Goal: Check status

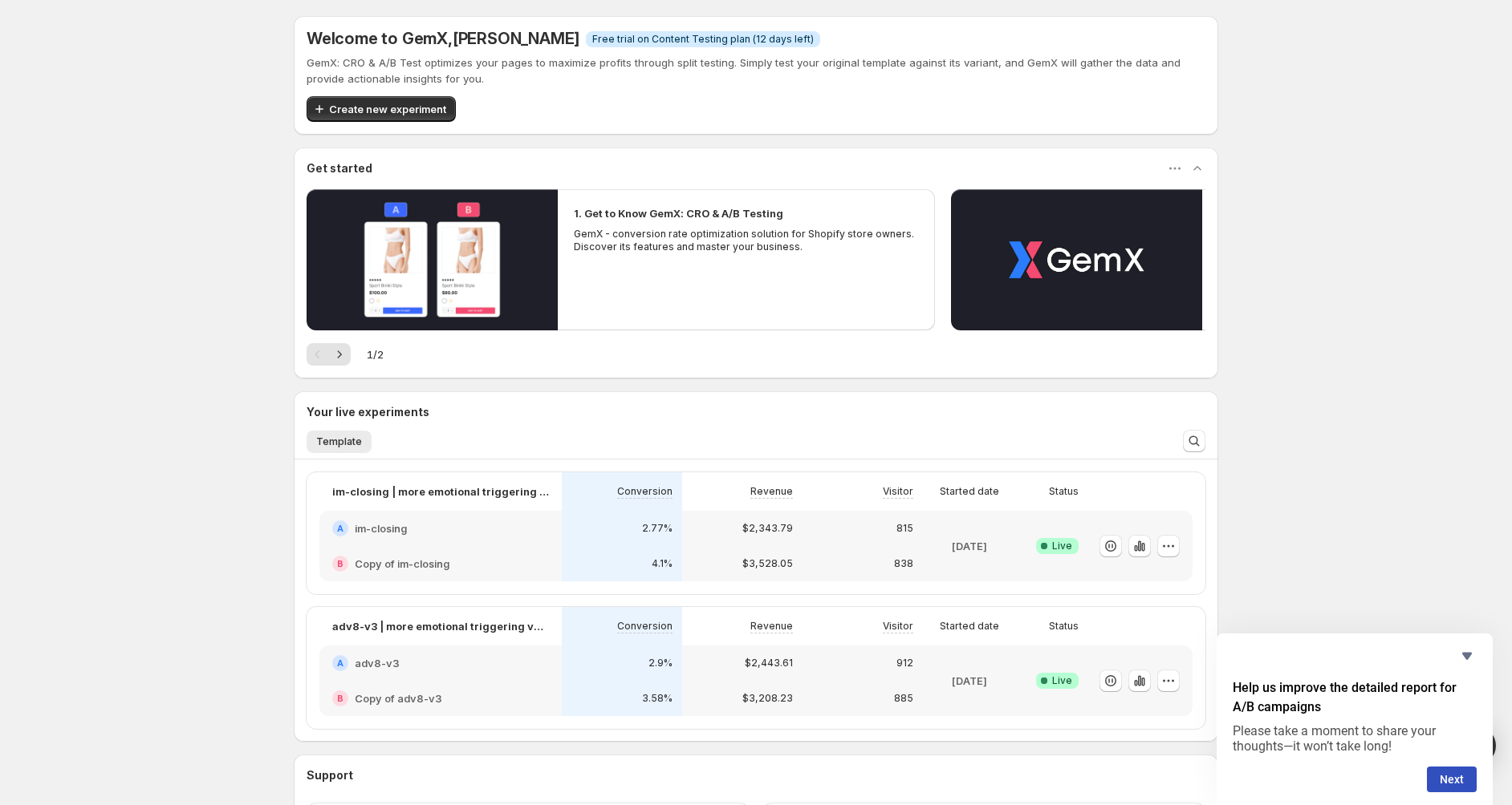
click at [1476, 667] on div "Help us improve the detailed report for A/B campaigns Please take a moment to s…" at bounding box center [1355, 720] width 276 height 172
click at [1468, 659] on icon "Hide survey" at bounding box center [1466, 657] width 10 height 7
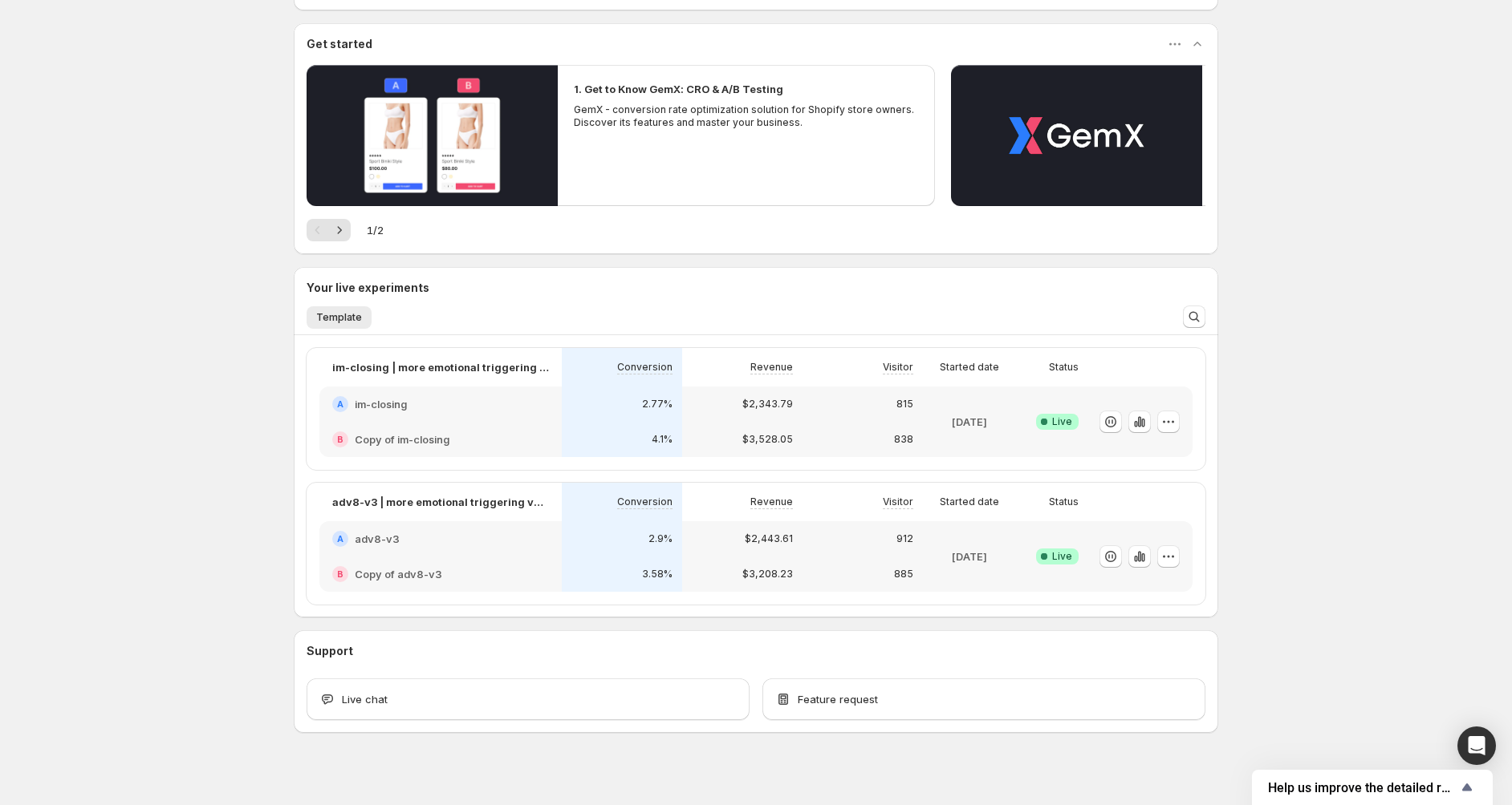
scroll to position [139, 0]
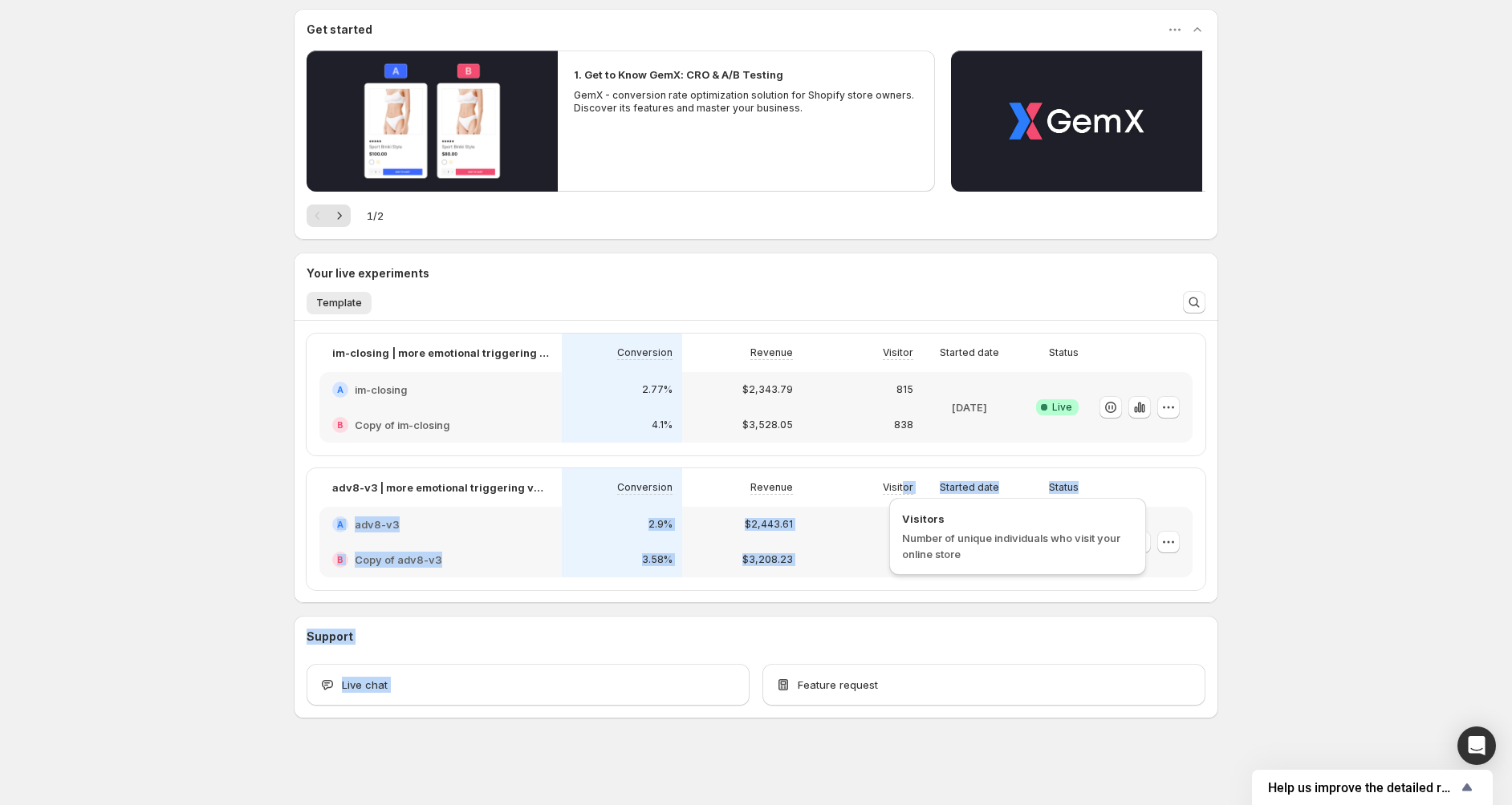
drag, startPoint x: 1307, startPoint y: 673, endPoint x: 1136, endPoint y: 569, distance: 200.1
click at [1129, 569] on div "Welcome to GemX , [PERSON_NAME] Info Free trial on Content Testing plan (12 day…" at bounding box center [756, 333] width 1512 height 944
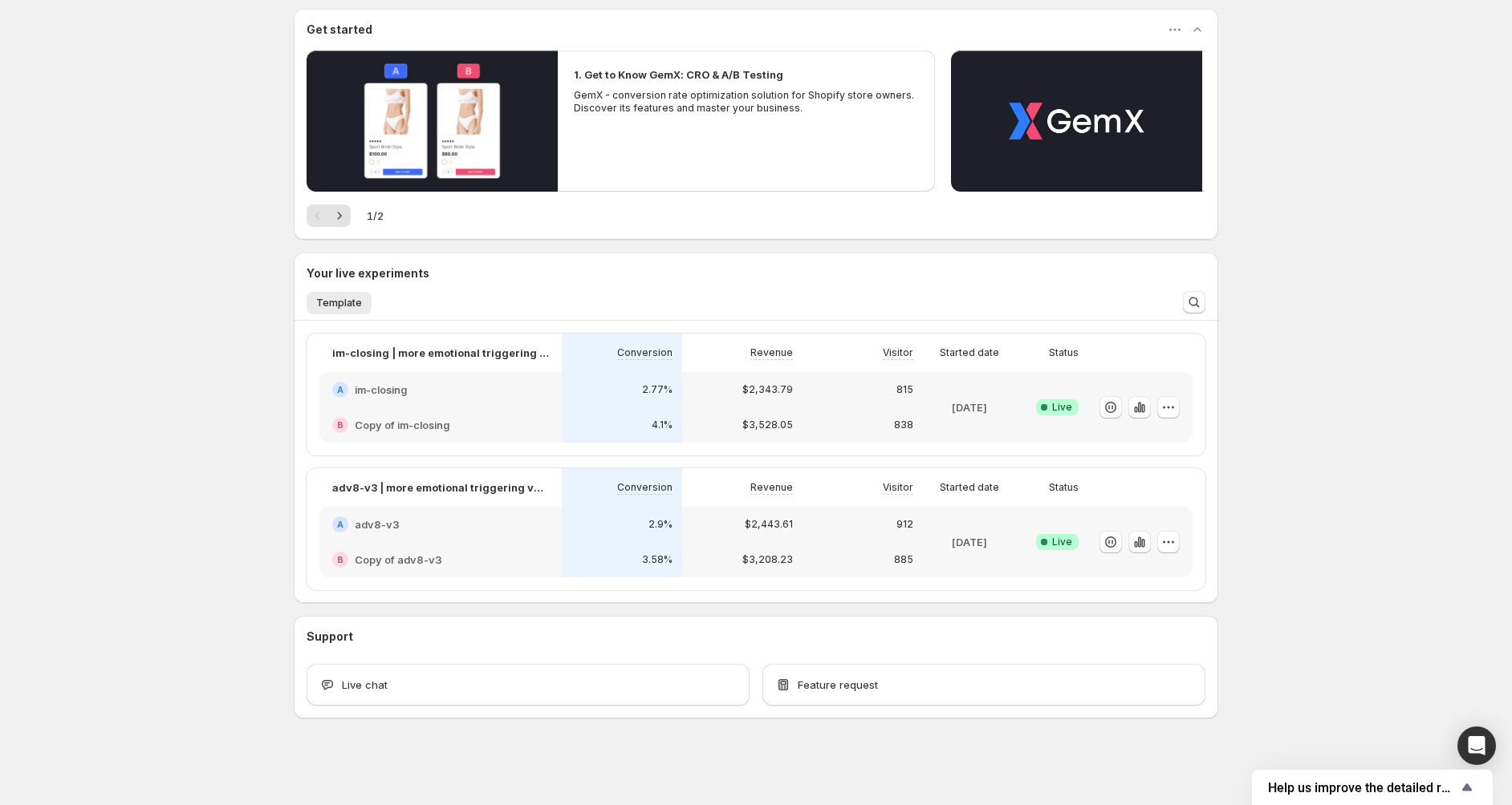
click at [1282, 589] on div "Welcome to GemX , [PERSON_NAME] Info Free trial on Content Testing plan (12 day…" at bounding box center [756, 333] width 1512 height 944
click at [1377, 312] on div "Welcome to GemX , [PERSON_NAME] Info Free trial on Content Testing plan (12 day…" at bounding box center [756, 333] width 1512 height 944
drag, startPoint x: 503, startPoint y: 314, endPoint x: 332, endPoint y: 300, distance: 171.6
click at [334, 303] on div "Template More views Template More views" at bounding box center [733, 302] width 873 height 36
click at [312, 275] on h3 "Your live experiments" at bounding box center [367, 274] width 122 height 16
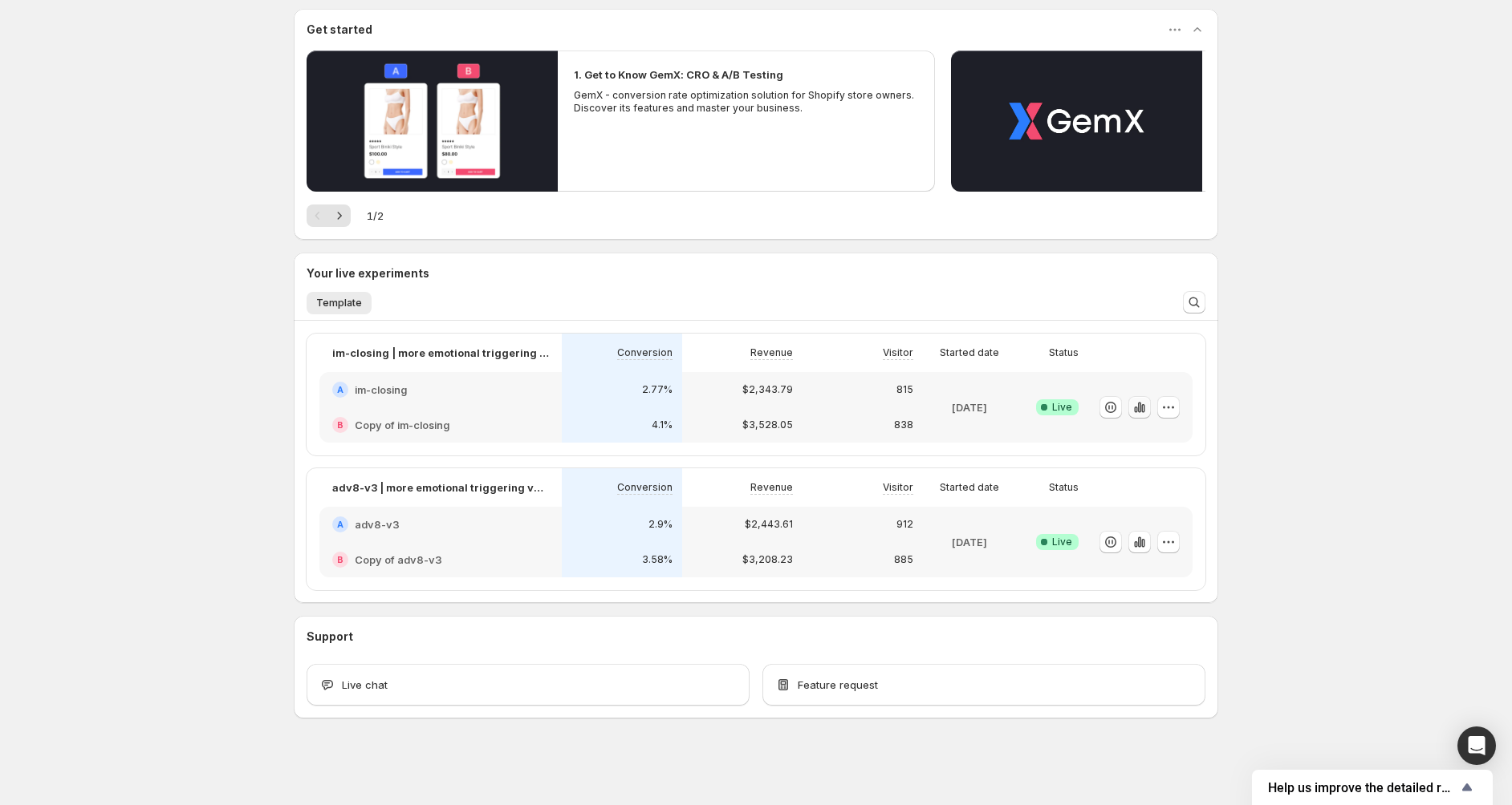
click at [1144, 416] on button "button" at bounding box center [1139, 408] width 23 height 23
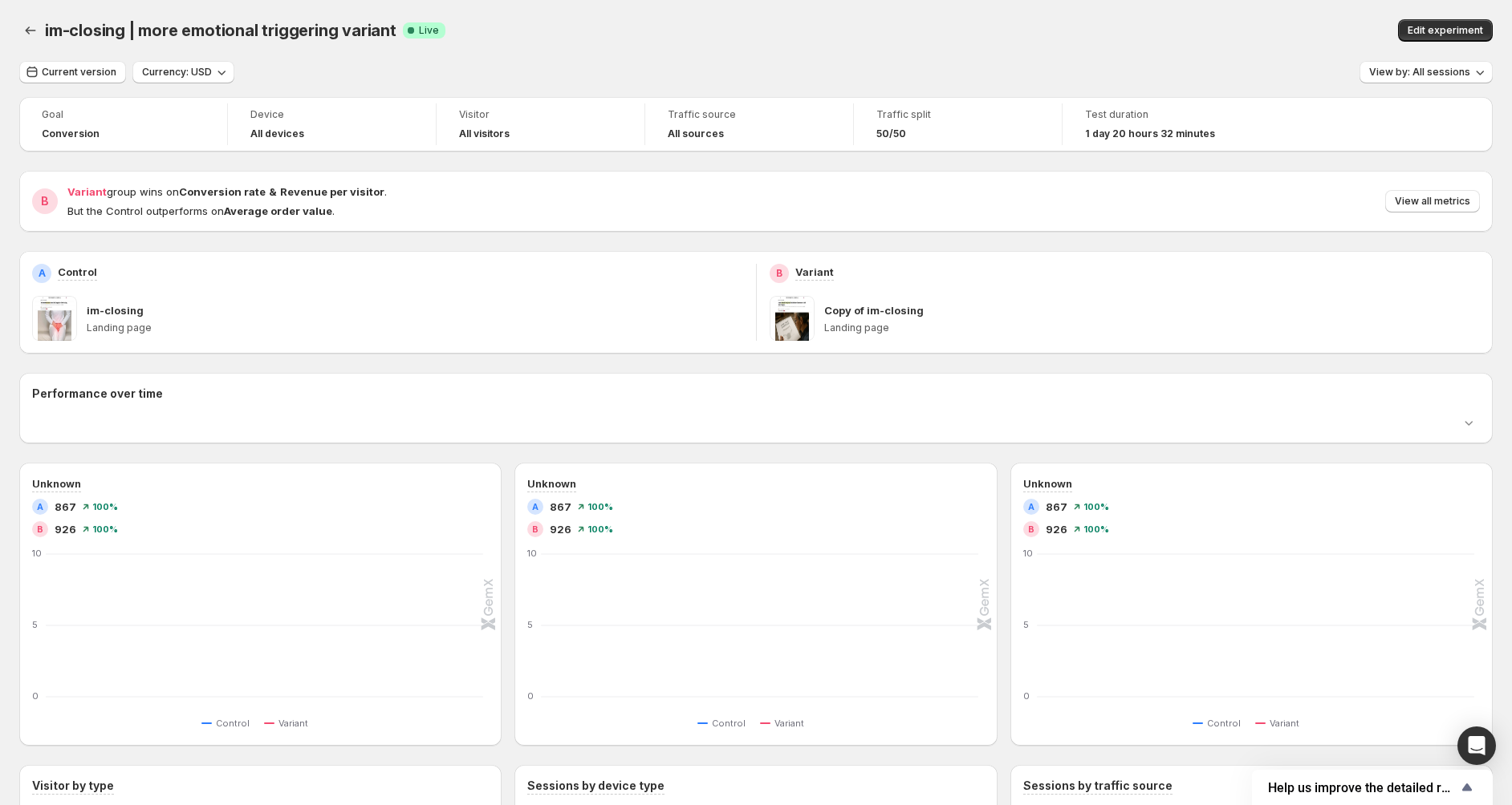
click at [1135, 405] on div "Performance over time" at bounding box center [756, 408] width 1474 height 45
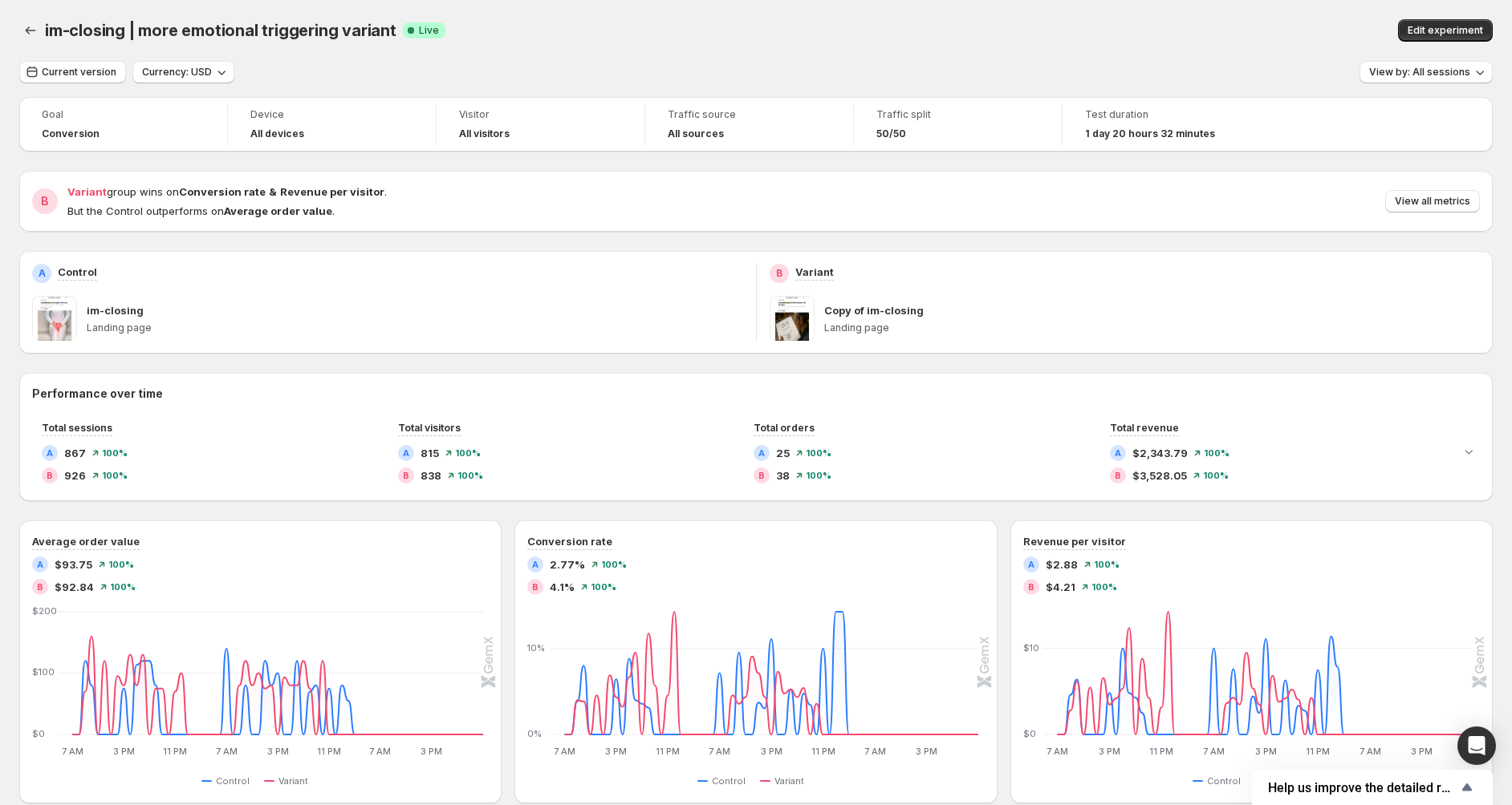
click at [29, 5] on div "im-closing | more emotional triggering variant. This page is ready im-closing |…" at bounding box center [756, 30] width 1474 height 61
click at [29, 22] on button "Back" at bounding box center [30, 30] width 23 height 23
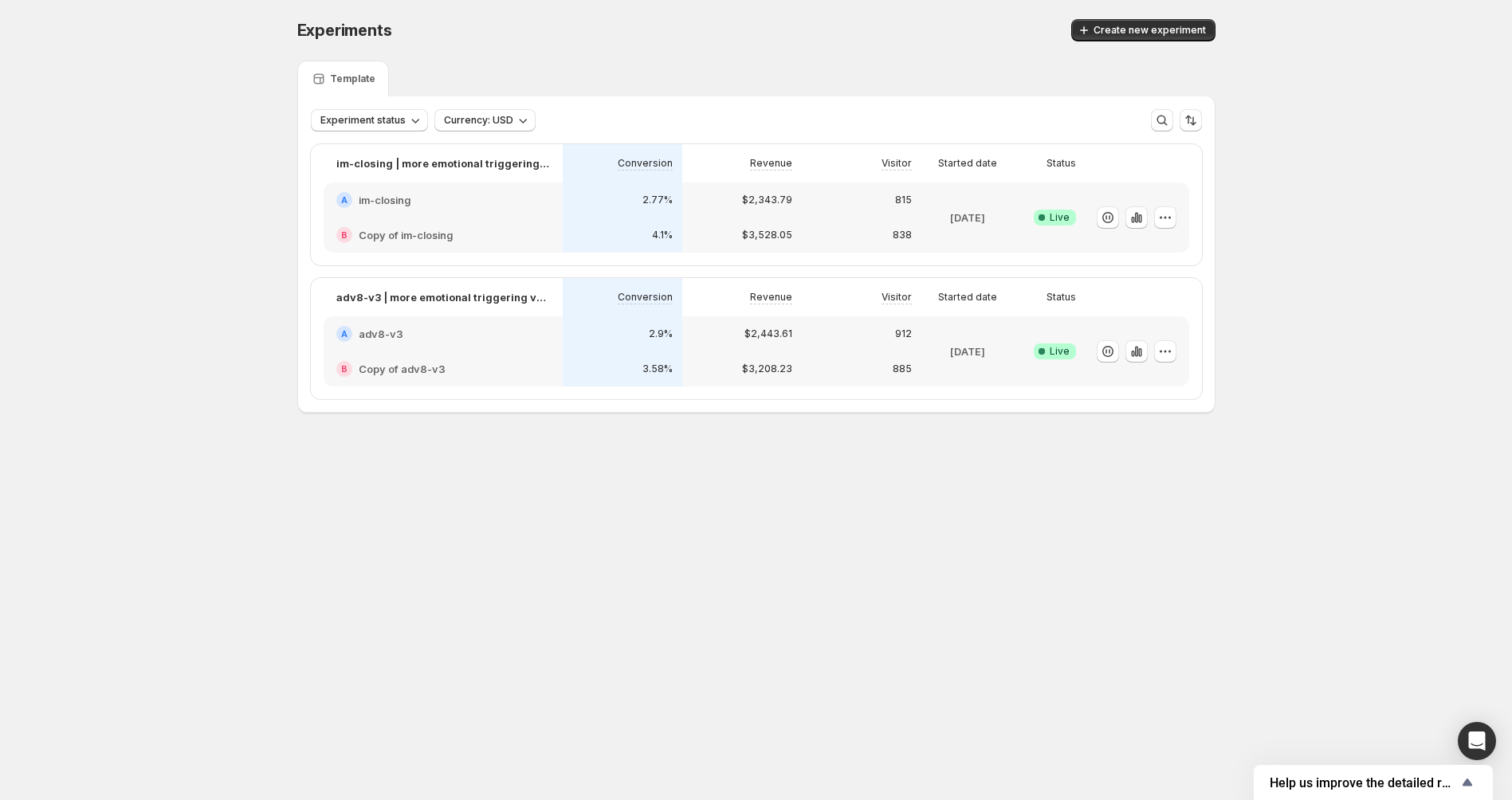
click at [1028, 492] on div "Experiments. This page is ready Experiments Create new experiment Template Expe…" at bounding box center [756, 250] width 956 height 499
drag, startPoint x: 1028, startPoint y: 492, endPoint x: 922, endPoint y: 481, distance: 106.6
click at [922, 481] on div "Experiments. This page is ready Experiments Create new experiment Template Expe…" at bounding box center [756, 250] width 956 height 499
click at [924, 484] on div "Experiments. This page is ready Experiments Create new experiment Template Expe…" at bounding box center [756, 250] width 956 height 499
click at [760, 315] on div "Revenue" at bounding box center [742, 297] width 120 height 38
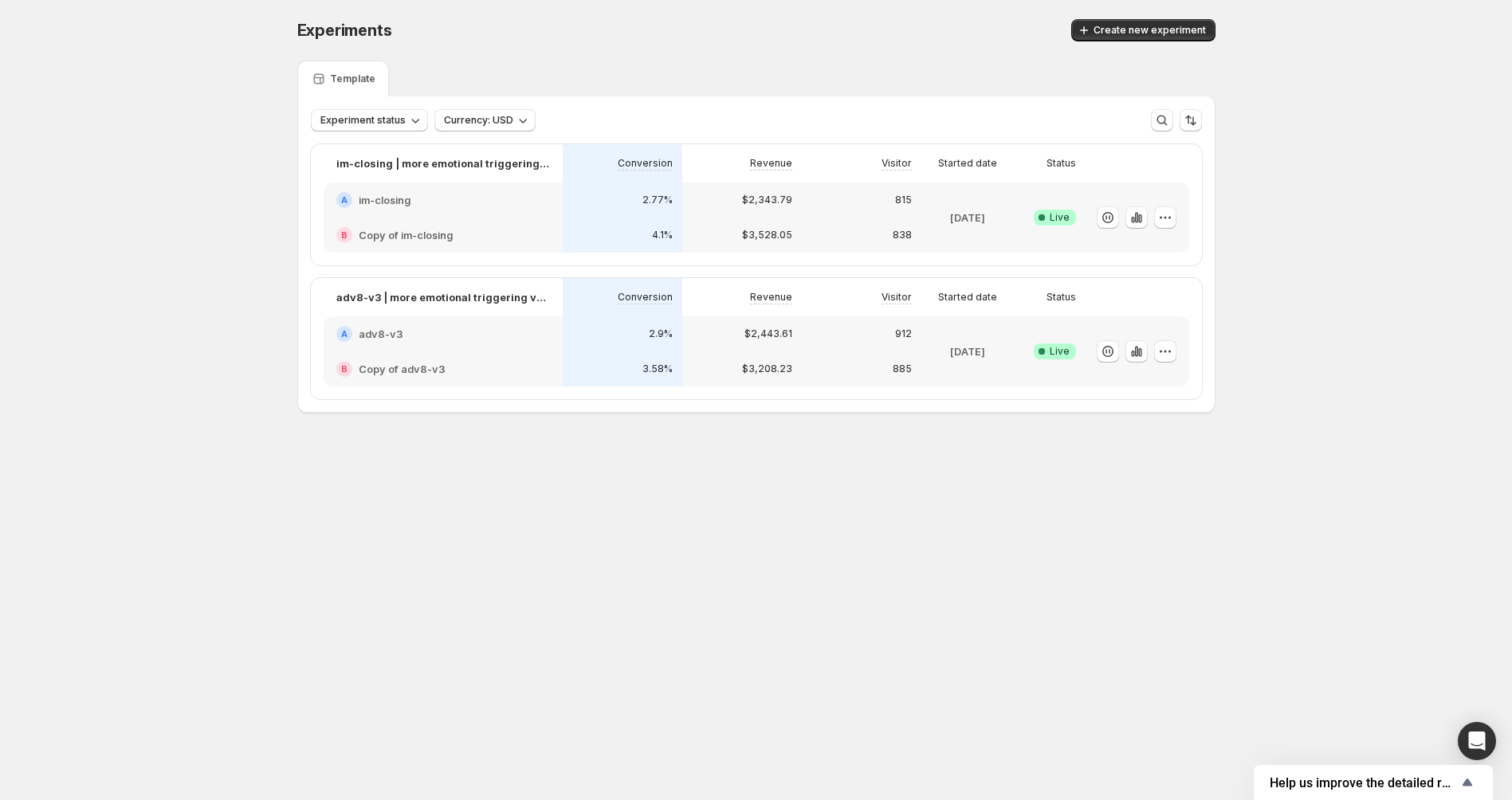
click at [997, 531] on body "Experiments. This page is ready Experiments Create new experiment Template Expe…" at bounding box center [756, 400] width 1512 height 800
click at [1148, 350] on div at bounding box center [1137, 351] width 80 height 23
click at [1139, 350] on icon "button" at bounding box center [1137, 351] width 16 height 16
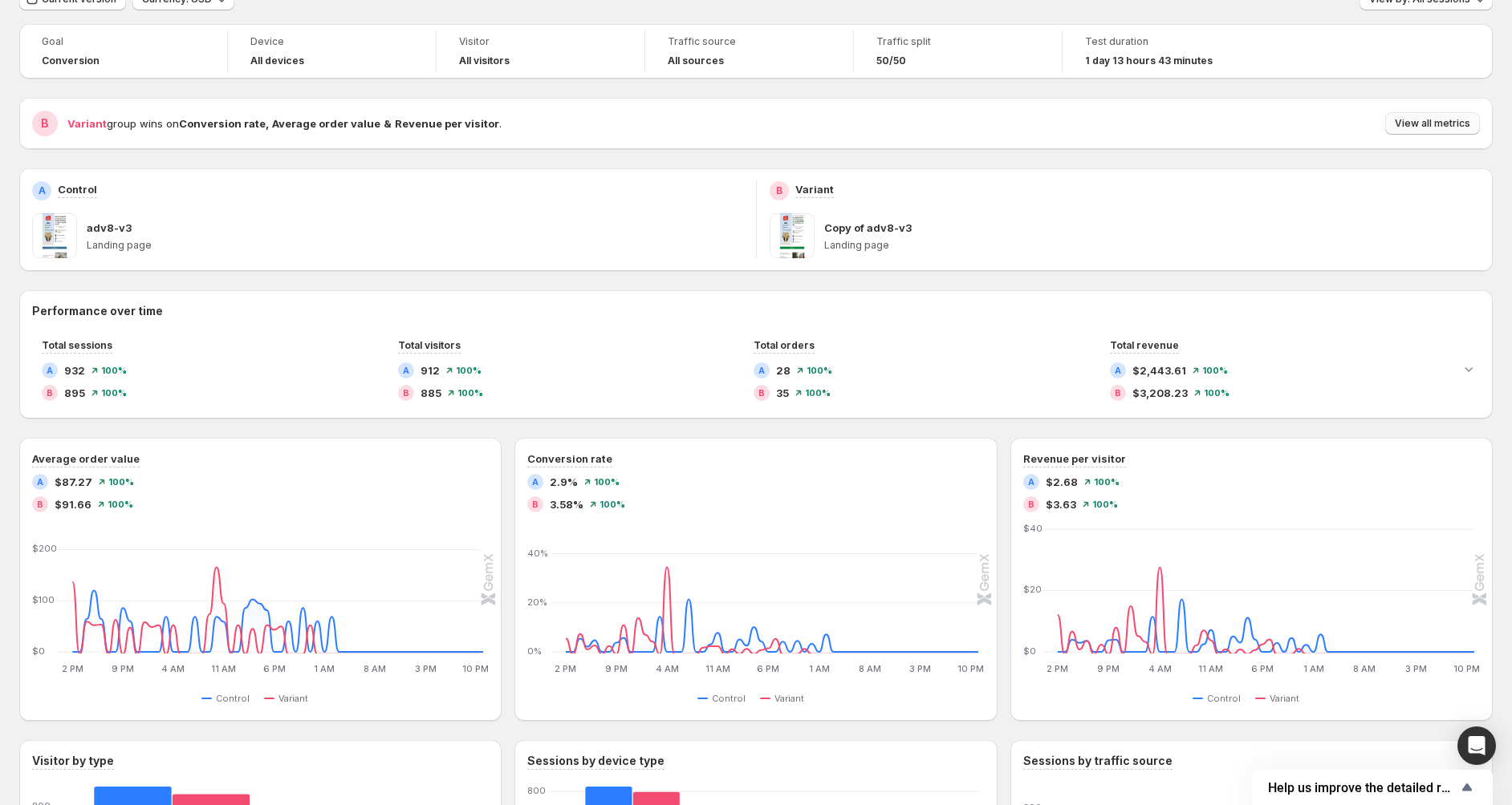
scroll to position [17, 0]
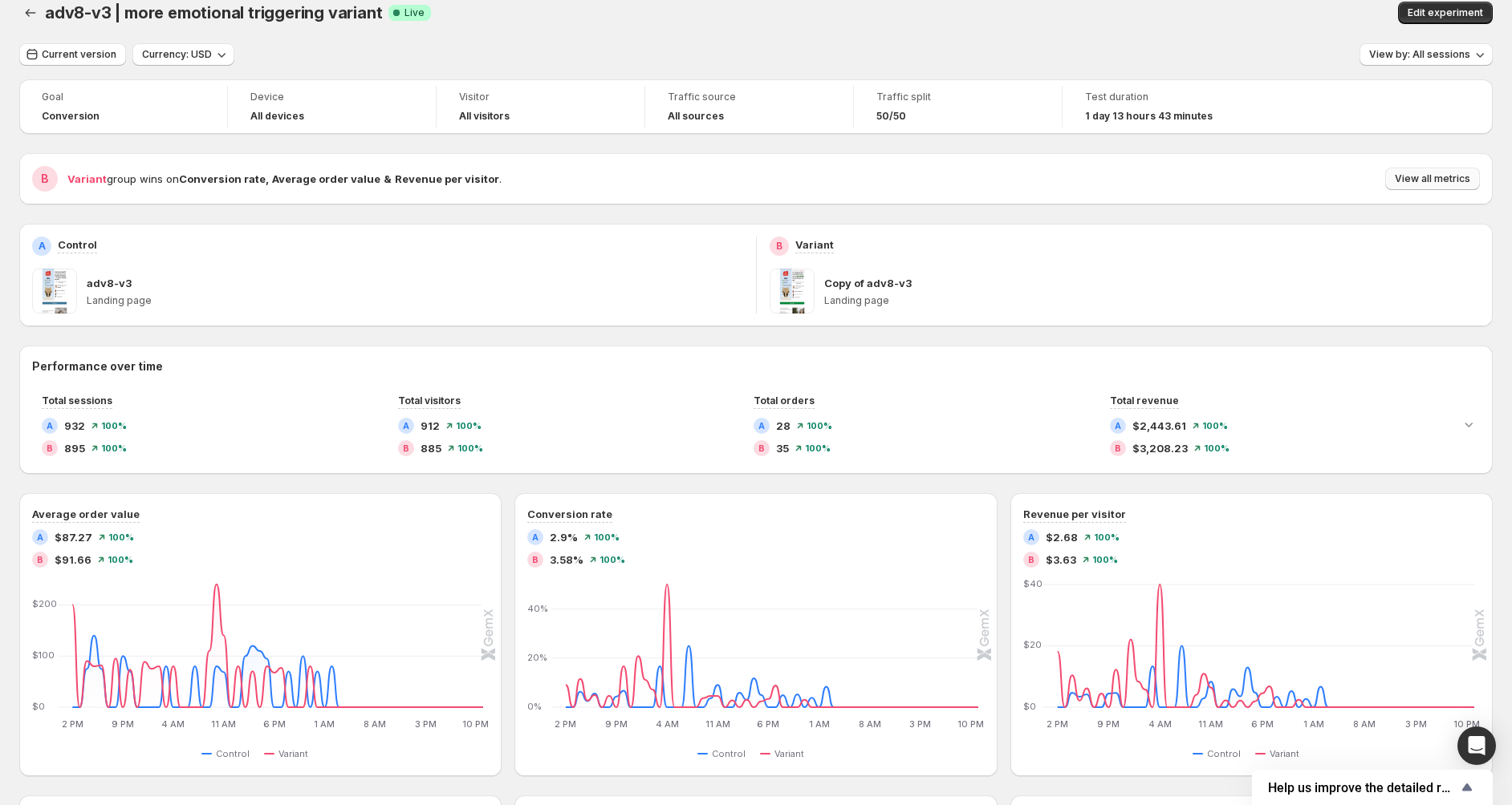
click at [1432, 171] on button "View all metrics" at bounding box center [1432, 178] width 95 height 23
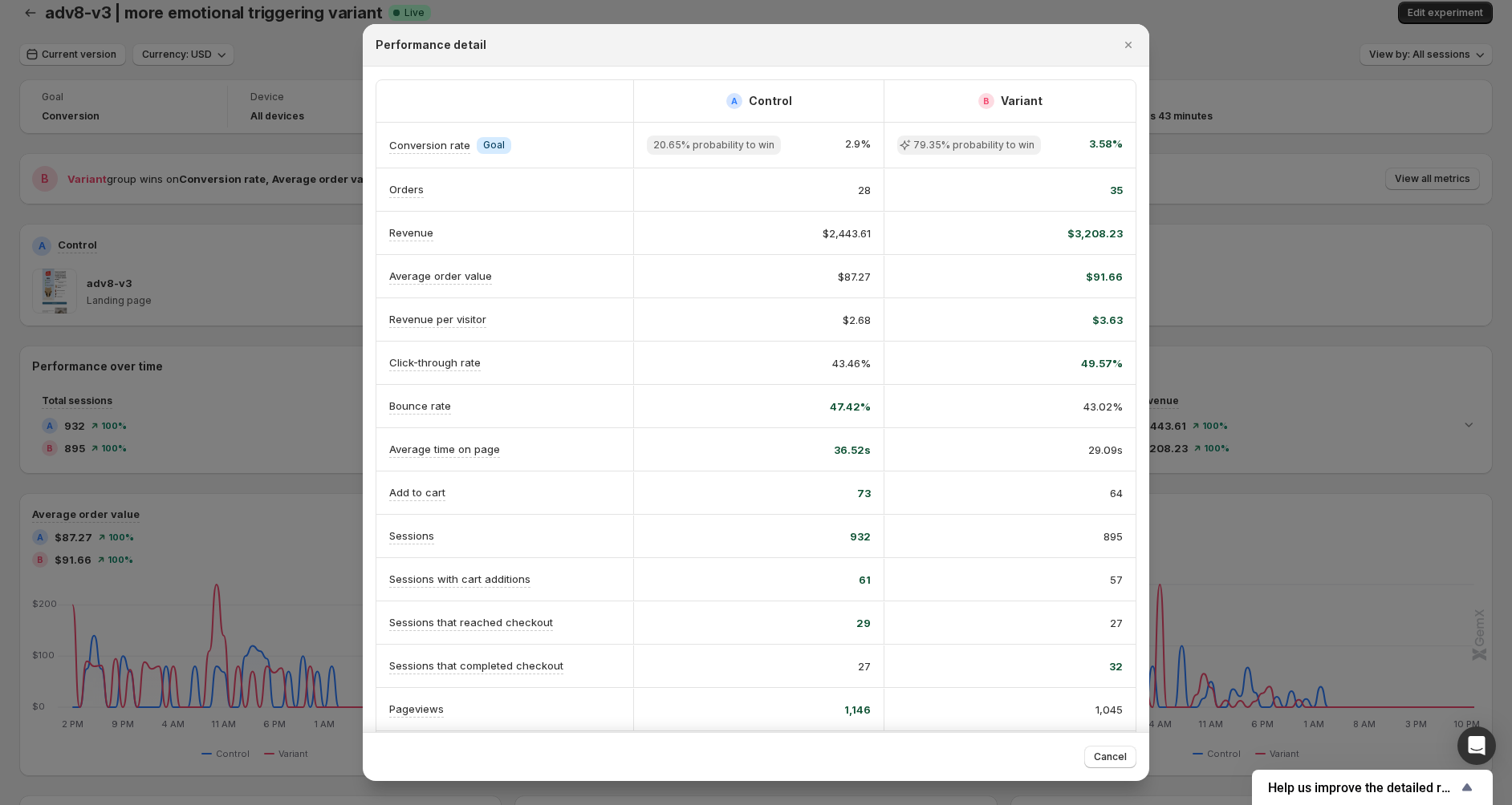
scroll to position [0, 0]
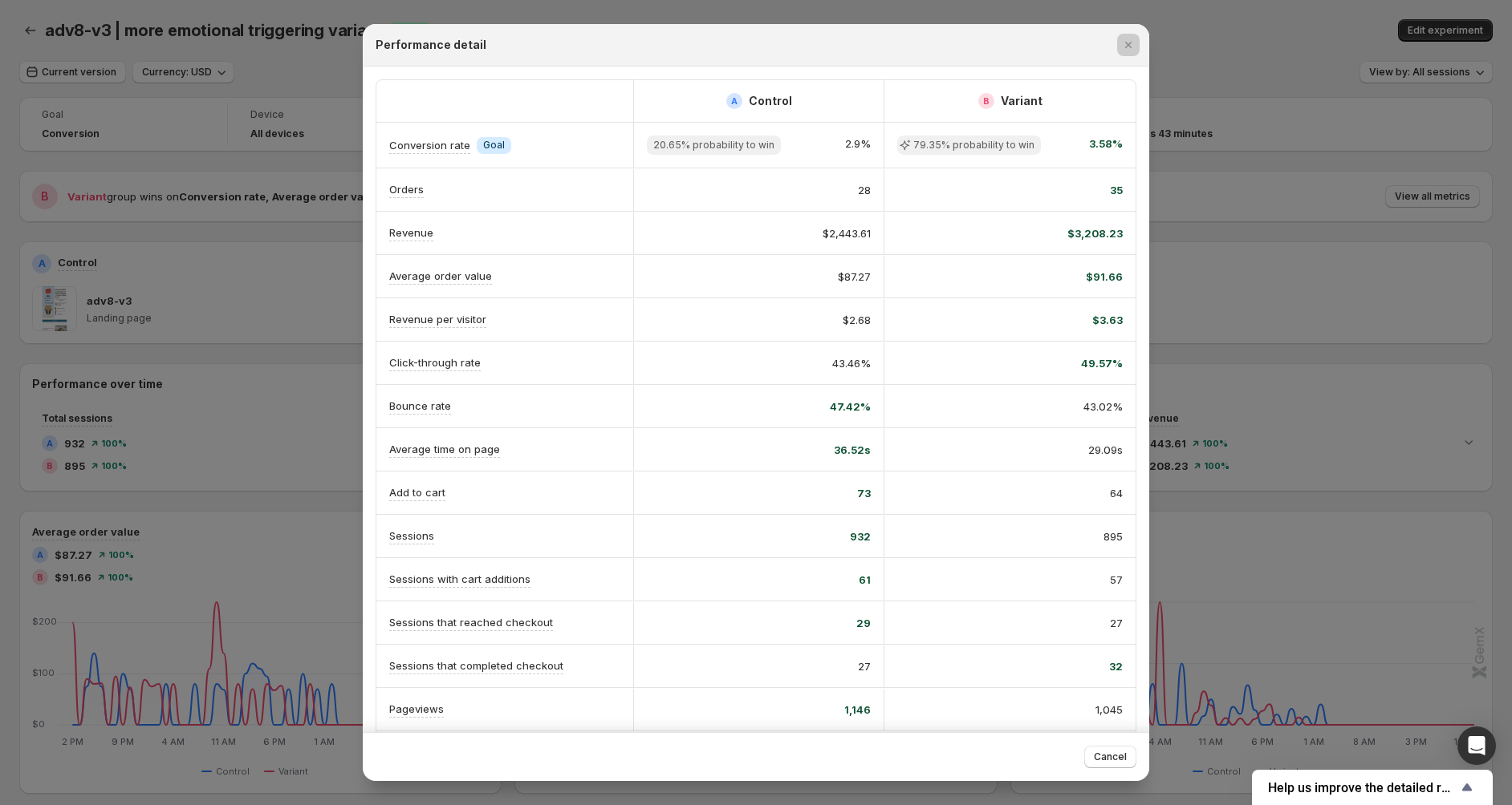
click at [1228, 466] on div at bounding box center [756, 402] width 1512 height 805
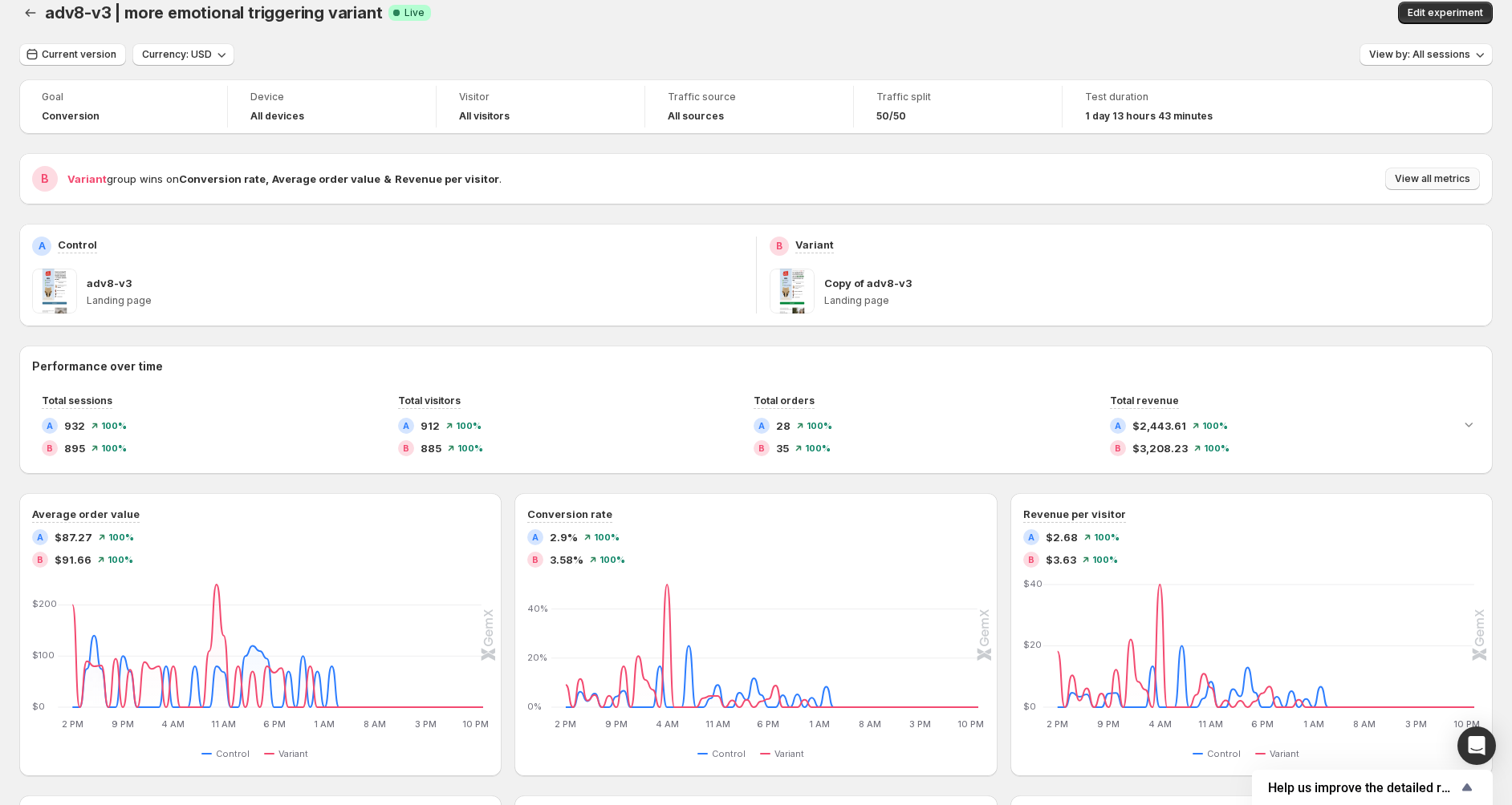
click at [1452, 175] on span "View all metrics" at bounding box center [1432, 179] width 76 height 13
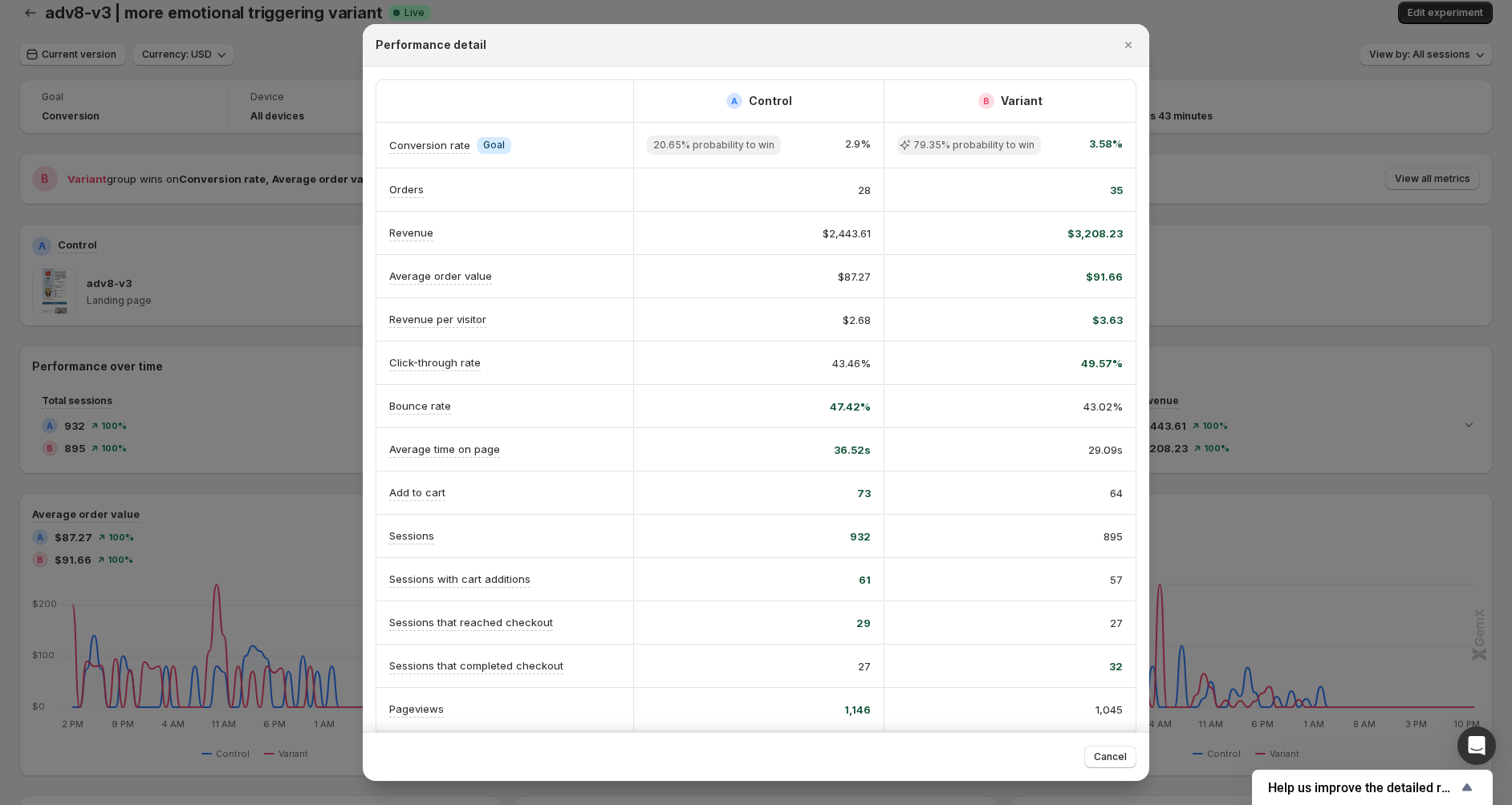
click at [1354, 496] on div at bounding box center [756, 402] width 1512 height 805
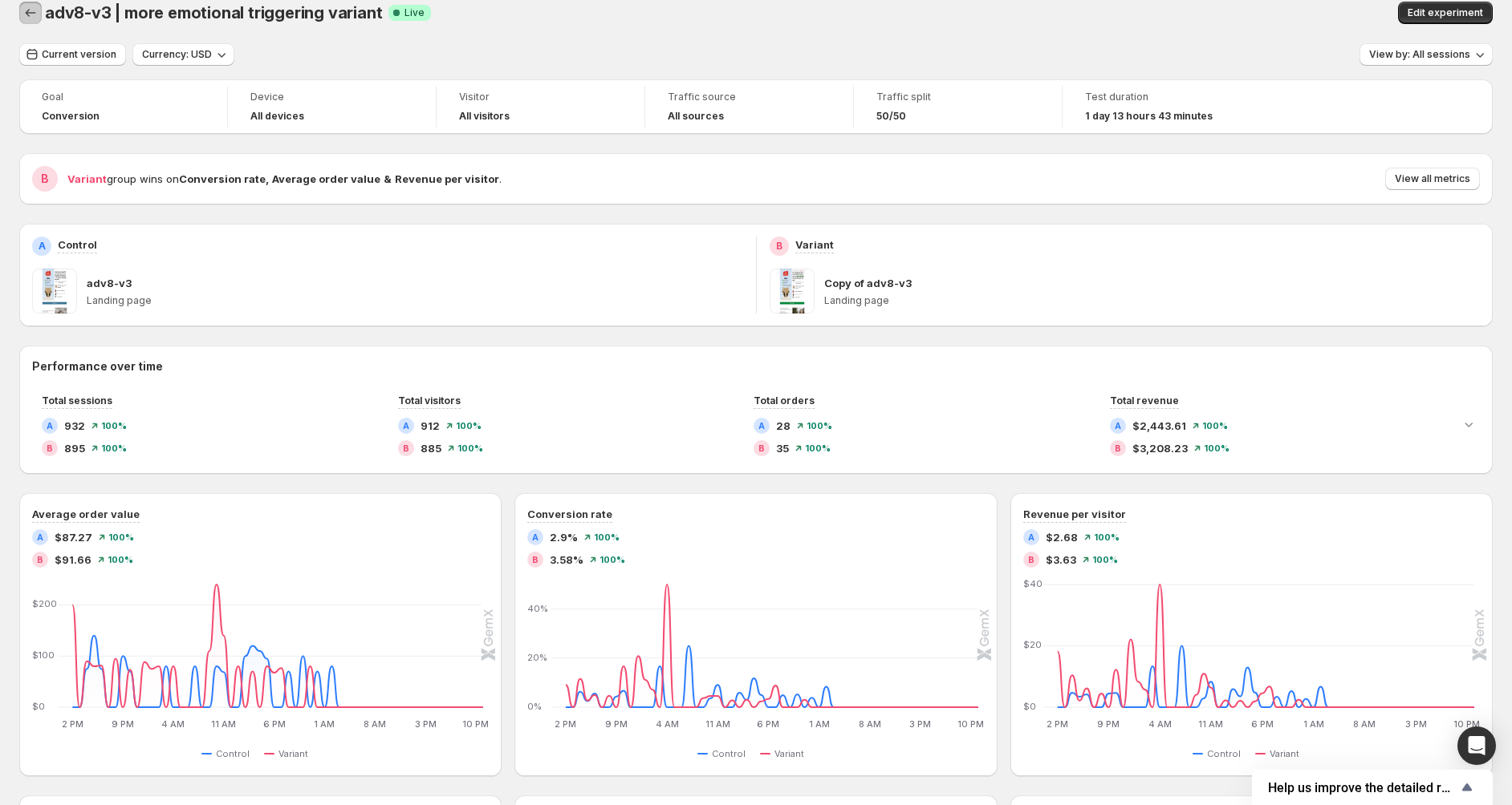
click at [31, 13] on icon "Back" at bounding box center [31, 13] width 16 height 16
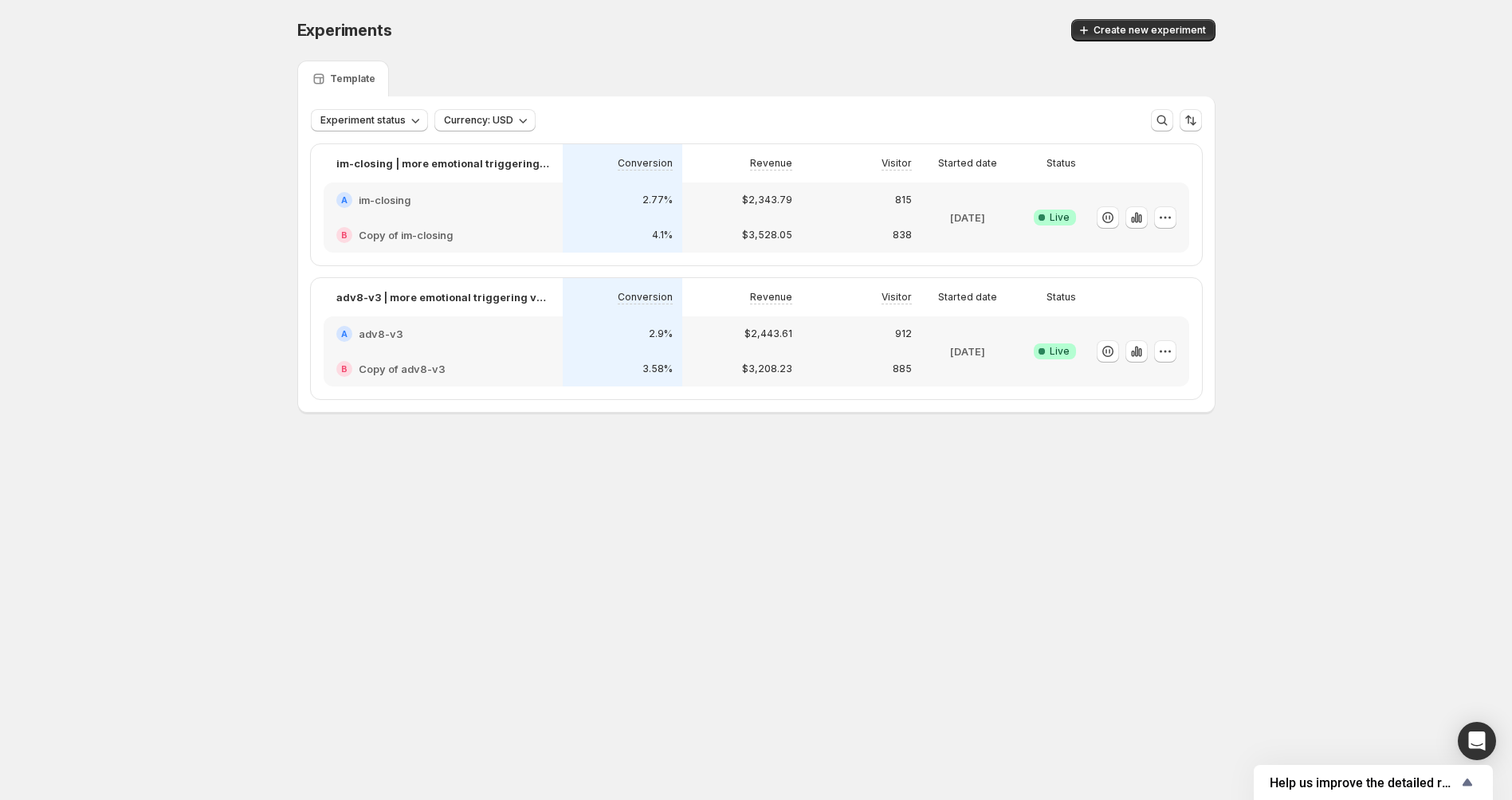
click at [786, 511] on body "Experiments. This page is ready Experiments Create new experiment Template Expe…" at bounding box center [756, 400] width 1512 height 800
drag, startPoint x: 963, startPoint y: 479, endPoint x: 835, endPoint y: 440, distance: 133.8
click at [833, 437] on body "Experiments. This page is ready Experiments Create new experiment Template Expe…" at bounding box center [756, 400] width 1512 height 800
click at [835, 440] on div "Experiments. This page is ready Experiments Create new experiment Template Expe…" at bounding box center [756, 250] width 956 height 499
drag, startPoint x: 908, startPoint y: 473, endPoint x: 859, endPoint y: 484, distance: 50.2
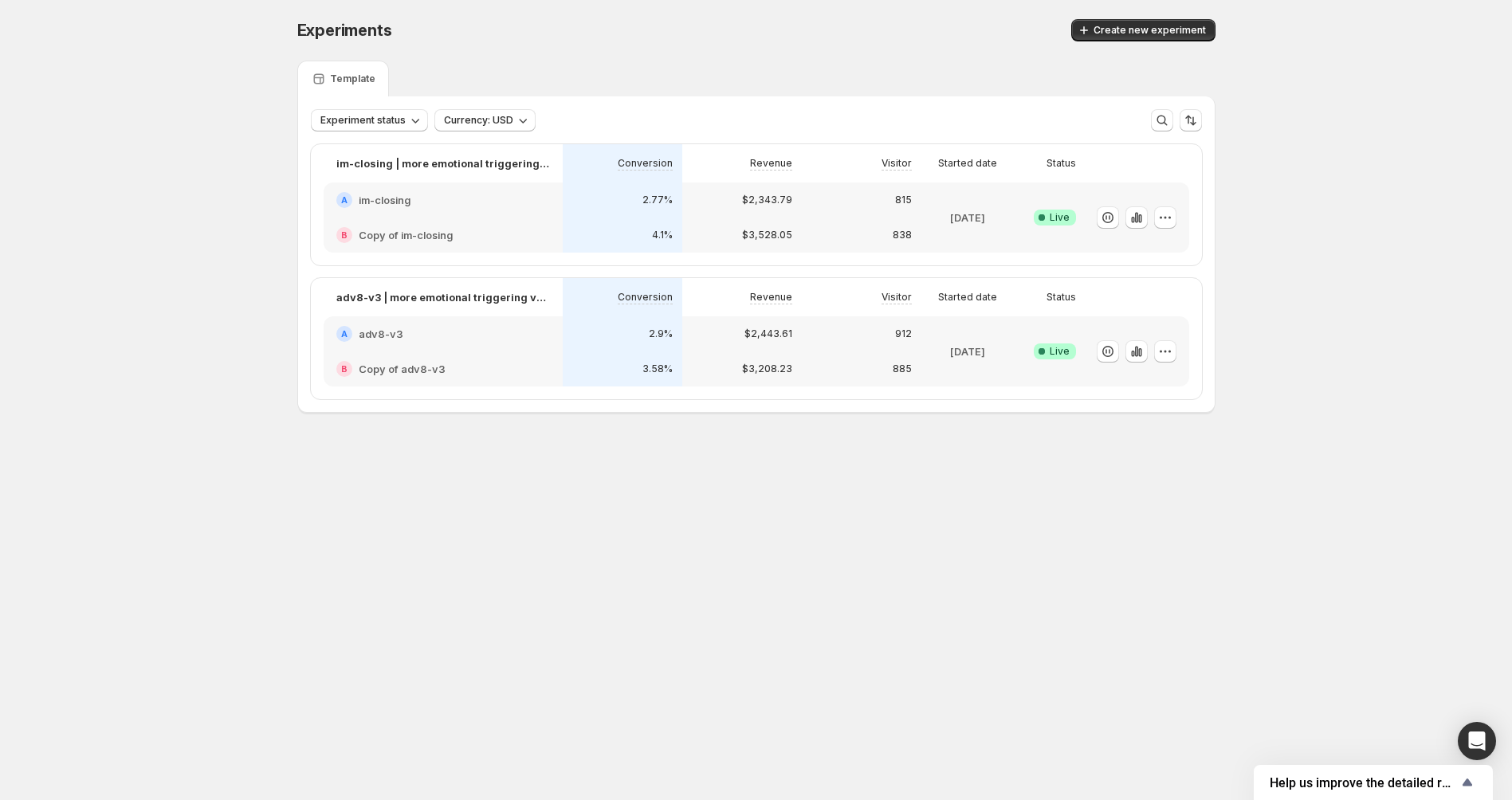
click at [858, 482] on div "Experiments. This page is ready Experiments Create new experiment Template Expe…" at bounding box center [756, 250] width 956 height 499
click at [859, 484] on div "Experiments. This page is ready Experiments Create new experiment Template Expe…" at bounding box center [756, 250] width 956 height 499
click at [1140, 218] on icon "button" at bounding box center [1137, 218] width 16 height 16
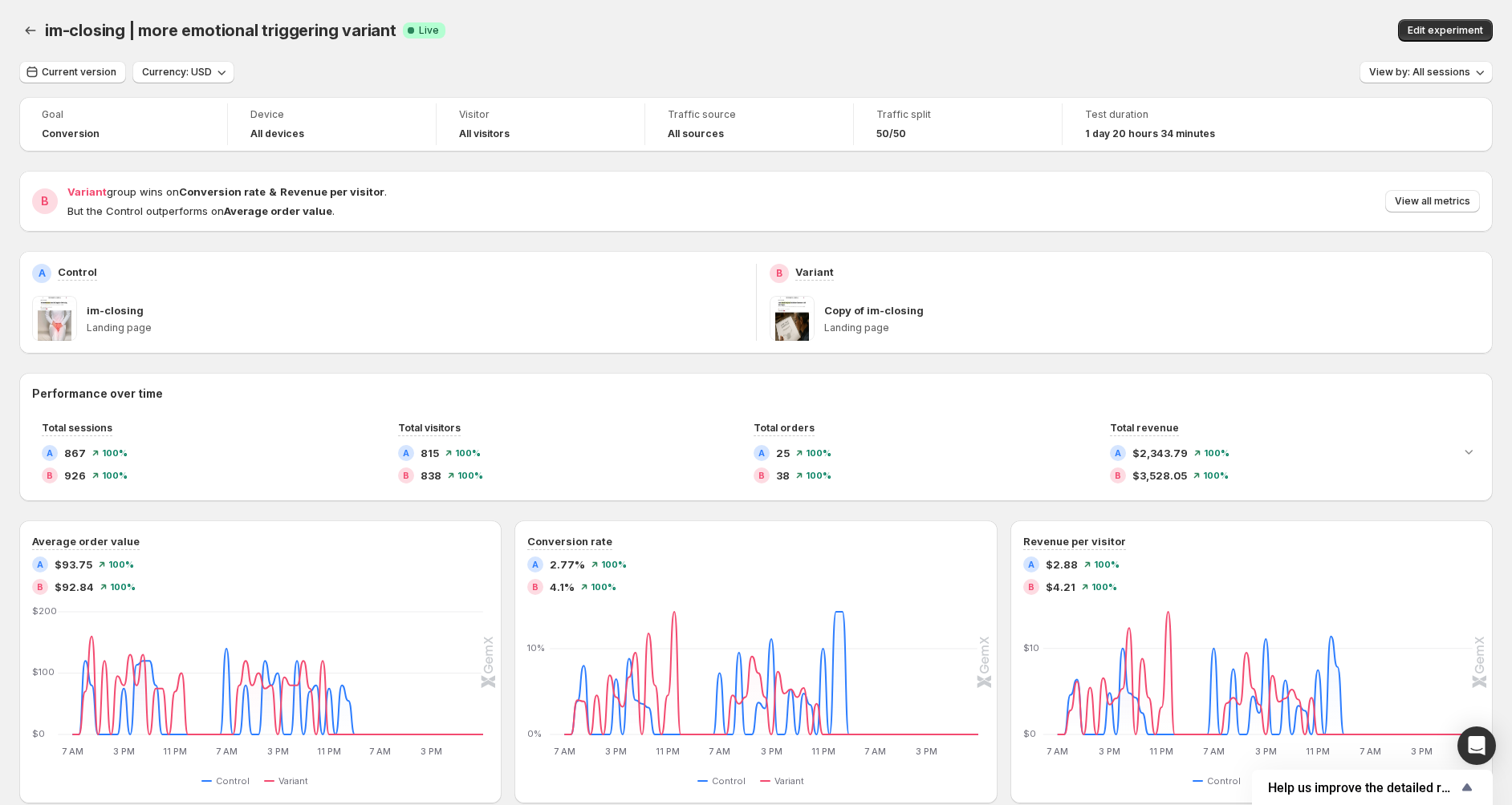
click at [1433, 189] on div "Variant group wins on Conversion rate & Revenue per visitor . But the Control o…" at bounding box center [773, 201] width 1412 height 36
click at [1433, 196] on span "View all metrics" at bounding box center [1432, 201] width 76 height 13
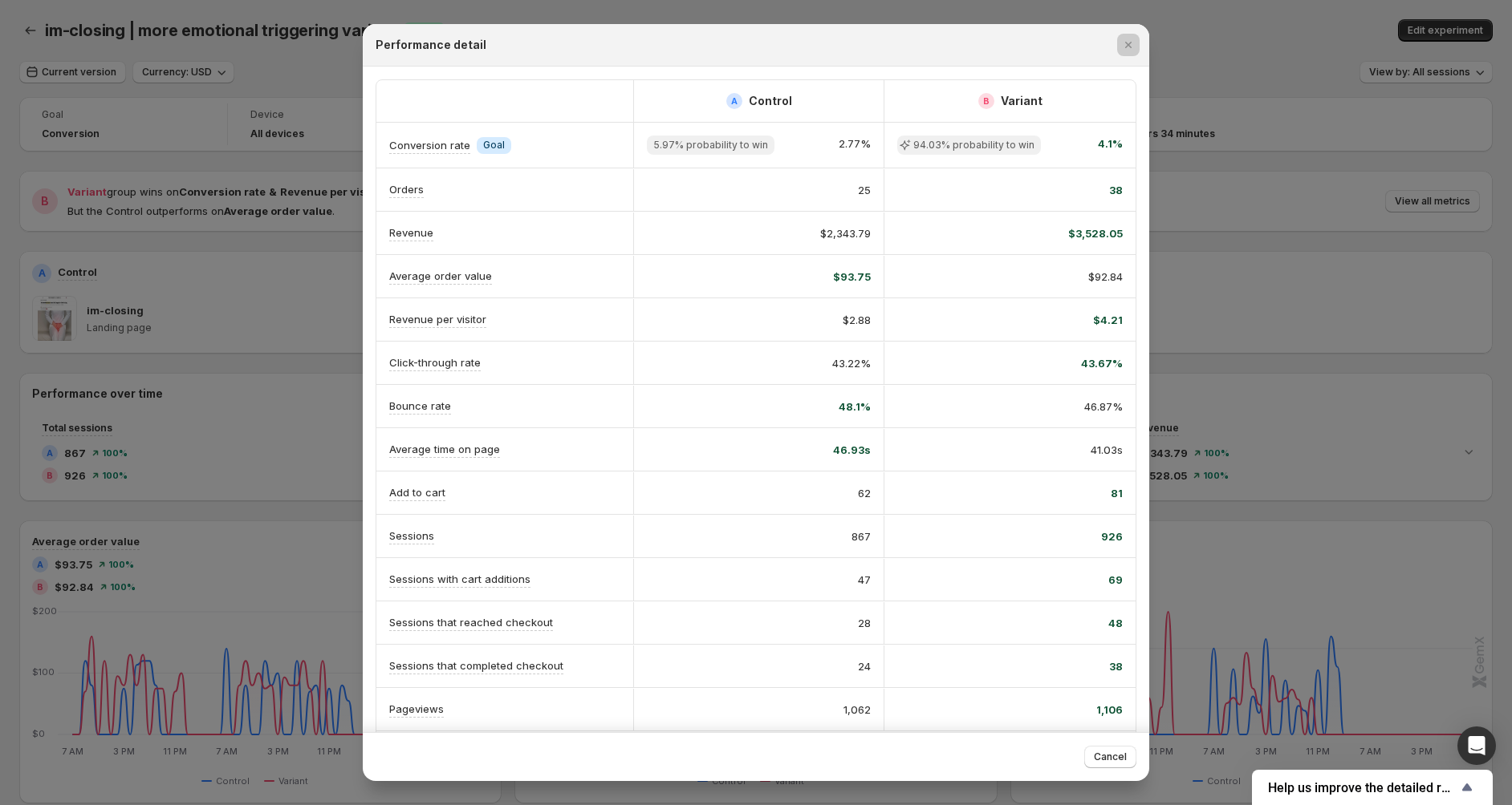
click at [1263, 397] on div at bounding box center [756, 402] width 1512 height 805
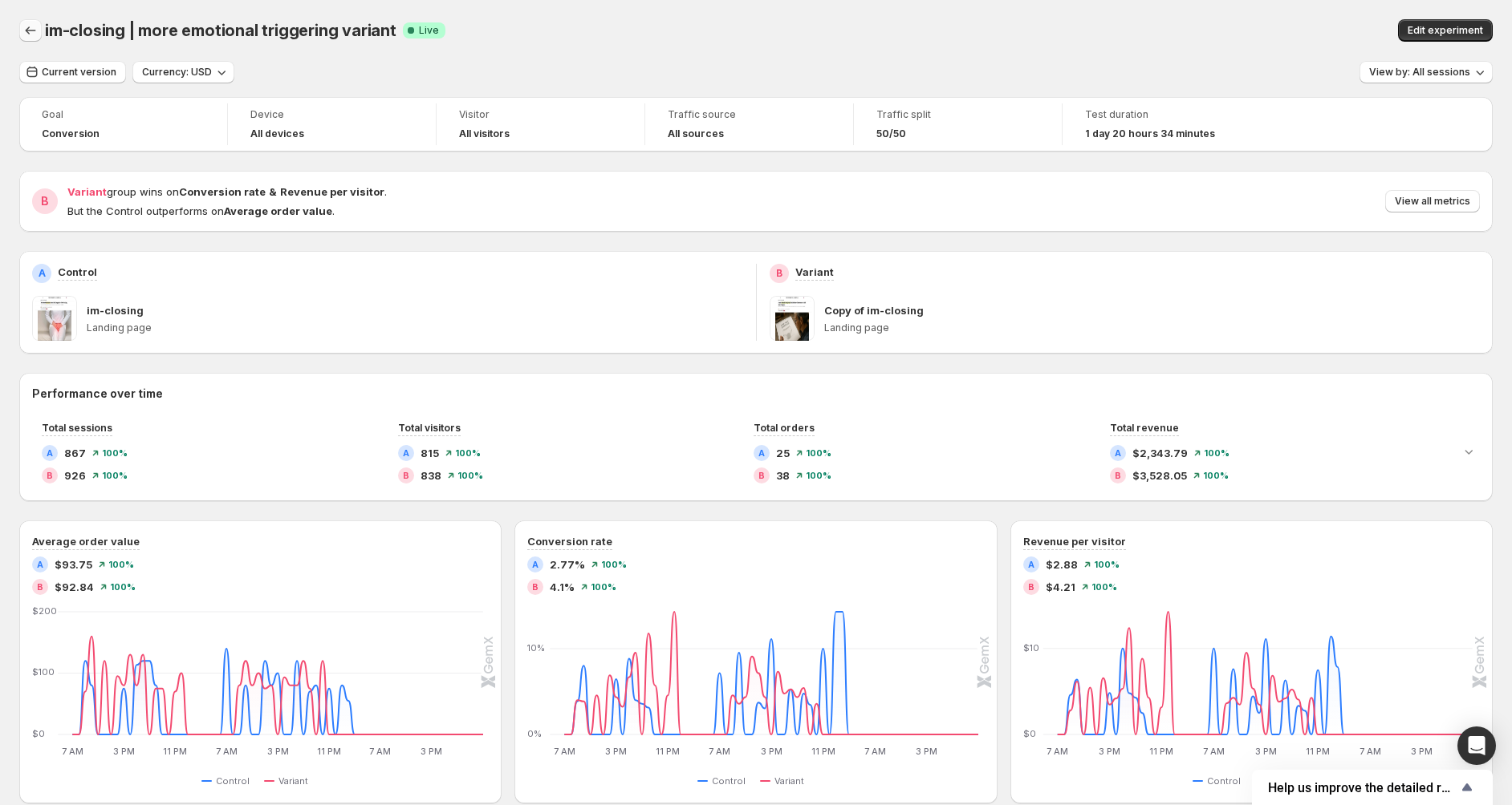
click at [23, 31] on icon "Back" at bounding box center [31, 31] width 16 height 16
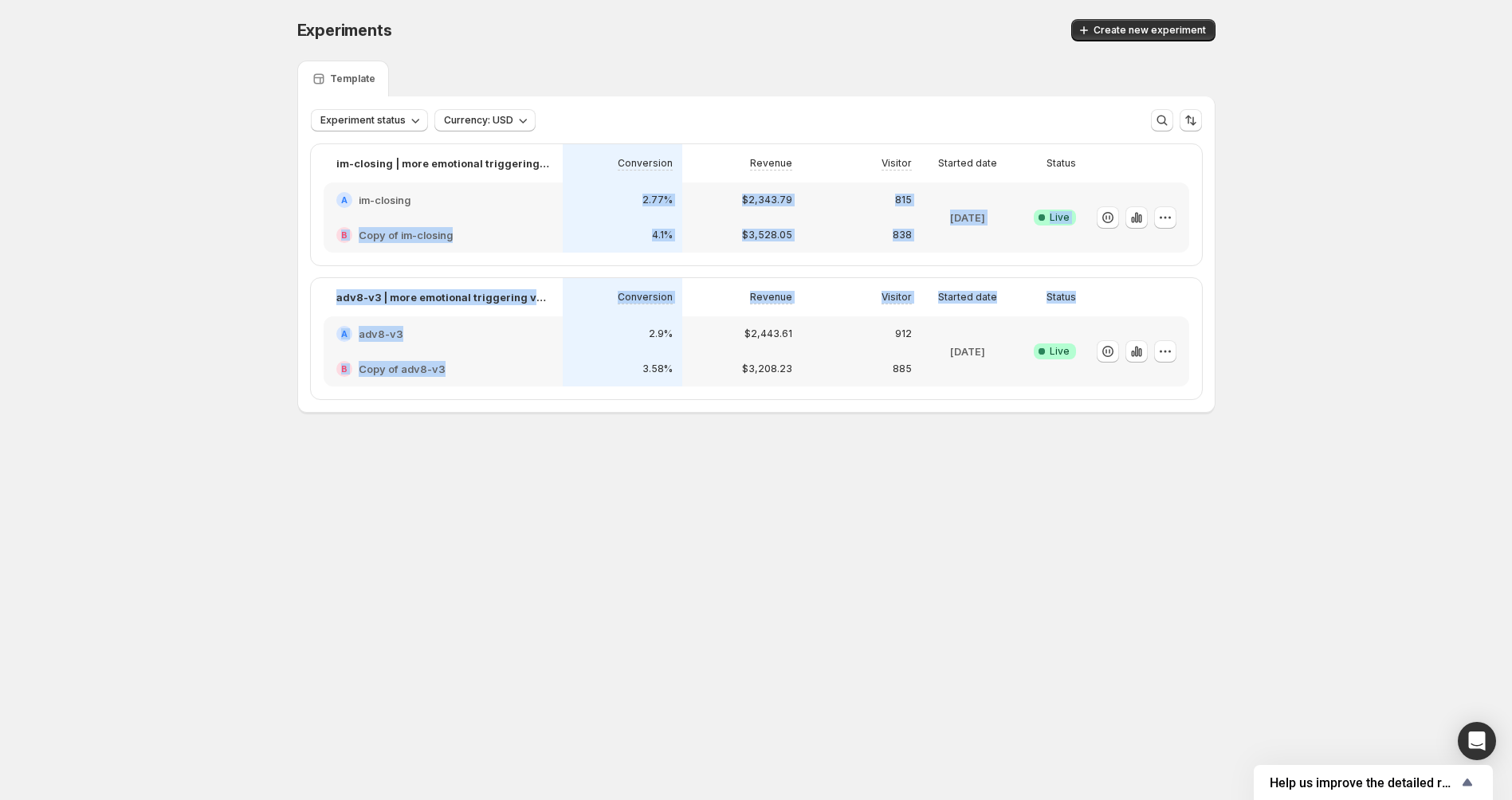
drag, startPoint x: 408, startPoint y: 471, endPoint x: 283, endPoint y: 226, distance: 275.0
click at [283, 226] on div "Experiments. This page is ready Experiments Create new experiment Template Expe…" at bounding box center [756, 250] width 956 height 499
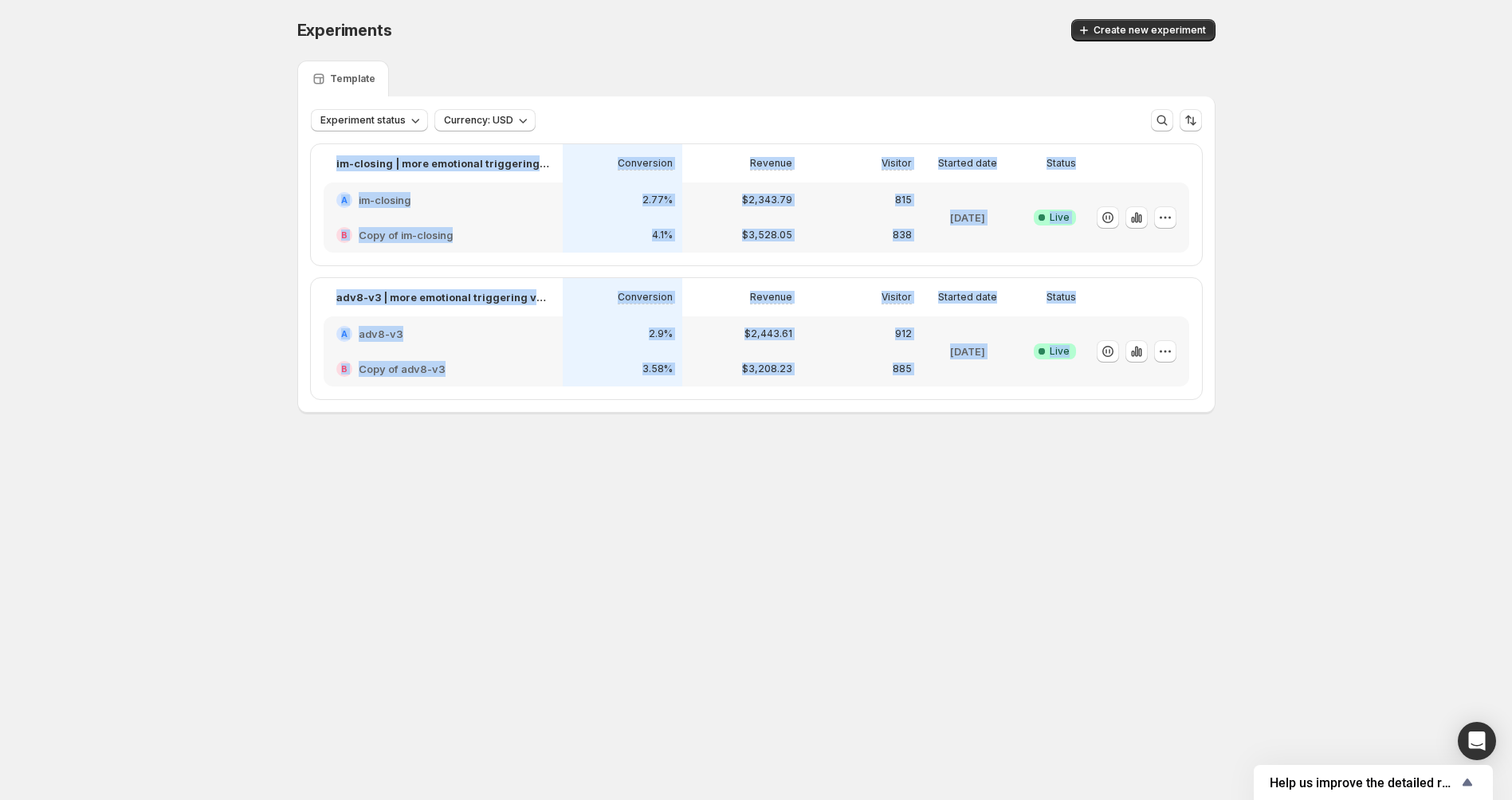
drag, startPoint x: 283, startPoint y: 152, endPoint x: 1249, endPoint y: 379, distance: 992.3
click at [1249, 379] on div "Experiments. This page is ready Experiments Create new experiment Template Expe…" at bounding box center [756, 250] width 1512 height 499
drag, startPoint x: 1257, startPoint y: 387, endPoint x: 265, endPoint y: 187, distance: 1012.0
click at [265, 189] on div "Experiments. This page is ready Experiments Create new experiment Template Expe…" at bounding box center [756, 250] width 1512 height 499
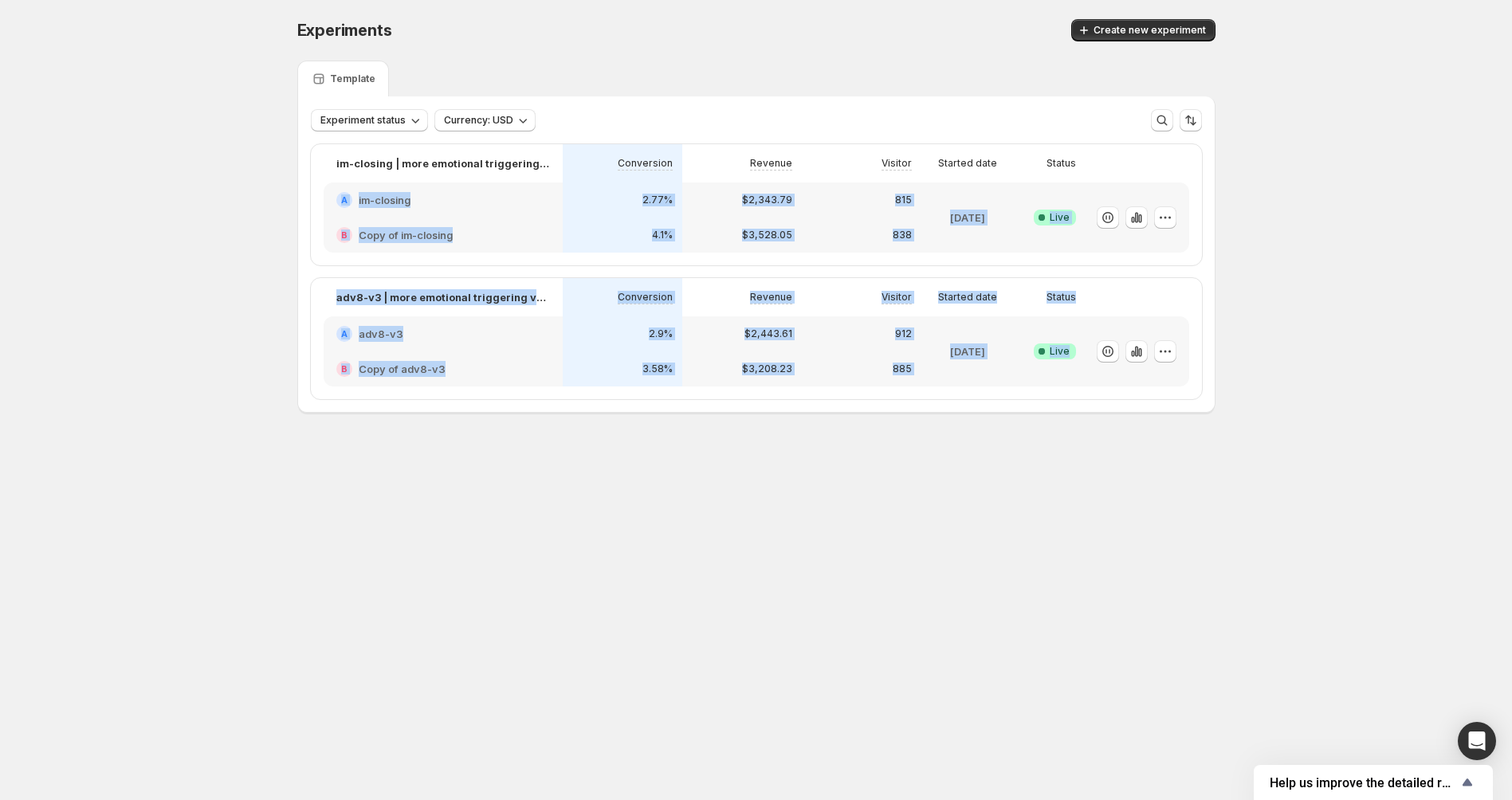
click at [267, 187] on div "Experiments. This page is ready Experiments Create new experiment Template Expe…" at bounding box center [756, 250] width 1512 height 499
drag, startPoint x: 272, startPoint y: 186, endPoint x: 1250, endPoint y: 443, distance: 1011.2
click at [1247, 443] on div "Experiments. This page is ready Experiments Create new experiment Template Expe…" at bounding box center [756, 250] width 1512 height 499
click at [1250, 443] on div "Experiments. This page is ready Experiments Create new experiment Template Expe…" at bounding box center [756, 250] width 1512 height 499
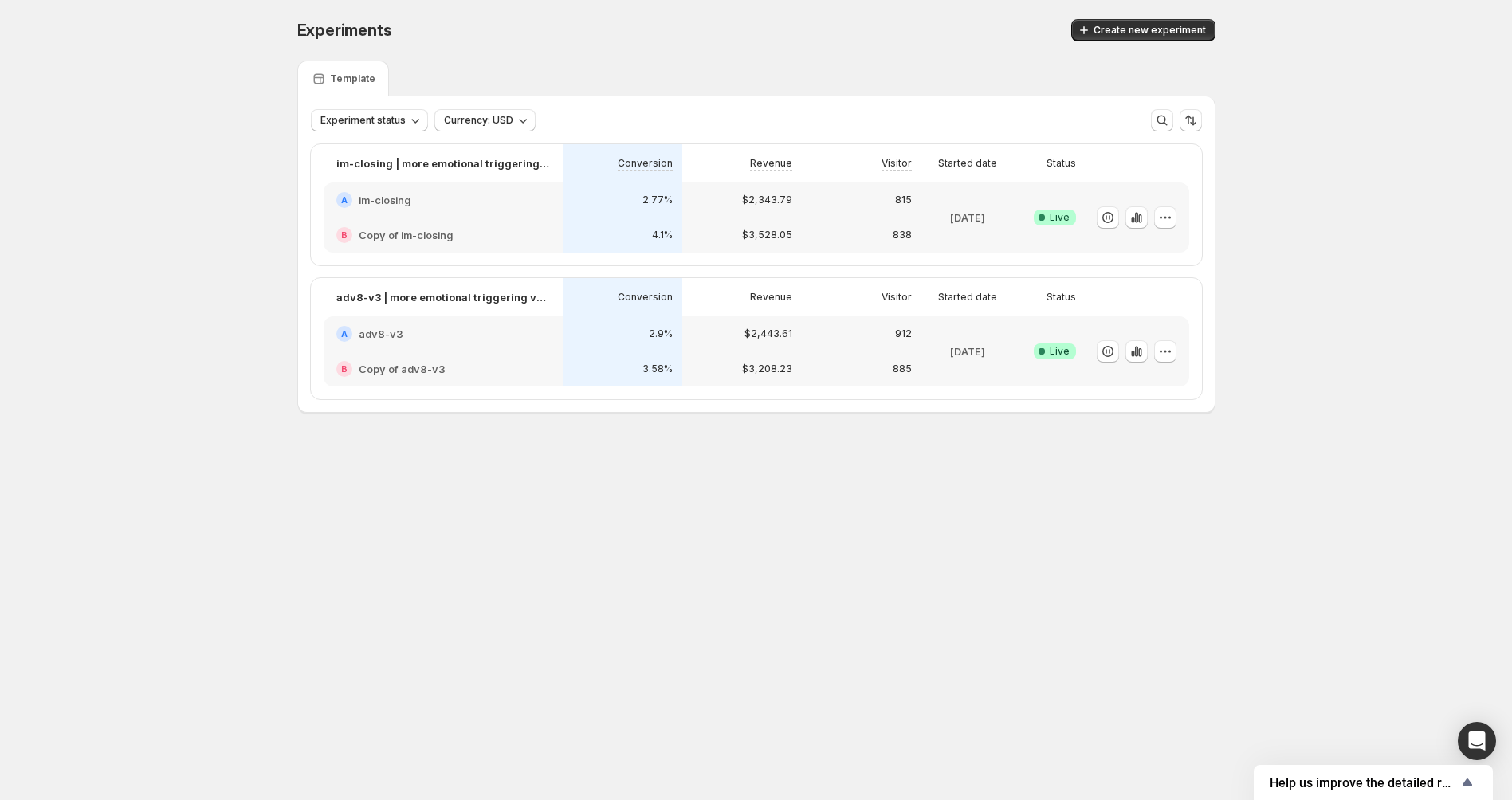
click at [1230, 476] on div "Experiments. This page is ready Experiments Create new experiment Template Expe…" at bounding box center [756, 250] width 956 height 499
